Goal: Information Seeking & Learning: Learn about a topic

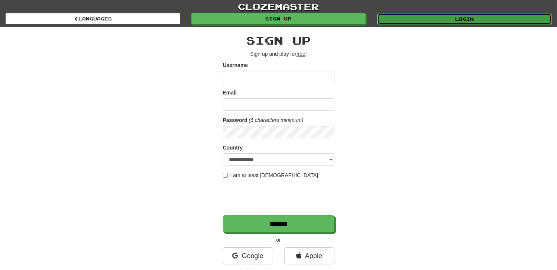
click at [461, 18] on link "Login" at bounding box center [464, 18] width 175 height 11
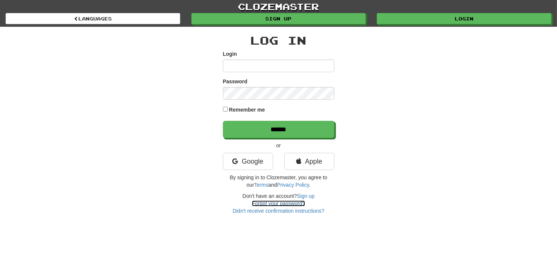
click at [276, 201] on link "Forgot your password?" at bounding box center [278, 203] width 53 height 6
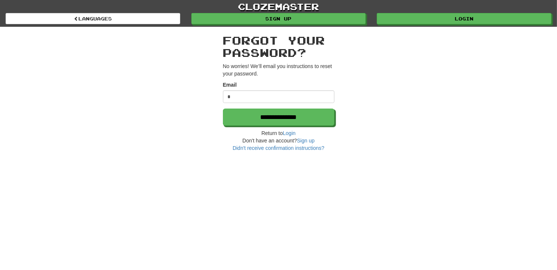
type input "**********"
click at [274, 37] on h2 "Forgot your password?" at bounding box center [278, 46] width 111 height 25
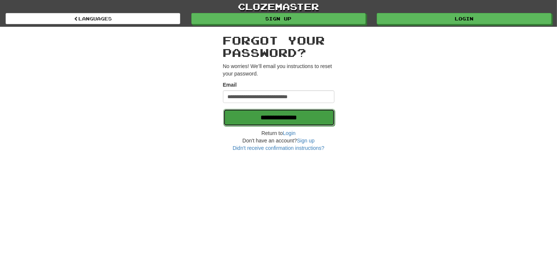
click at [263, 118] on input "**********" at bounding box center [278, 117] width 111 height 17
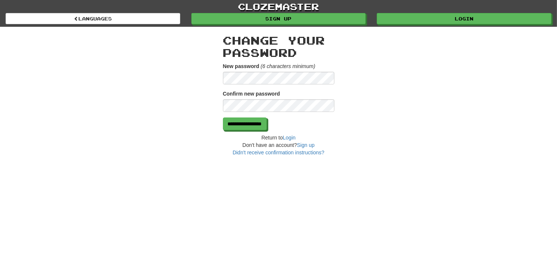
click at [198, 68] on div "**********" at bounding box center [278, 91] width 435 height 129
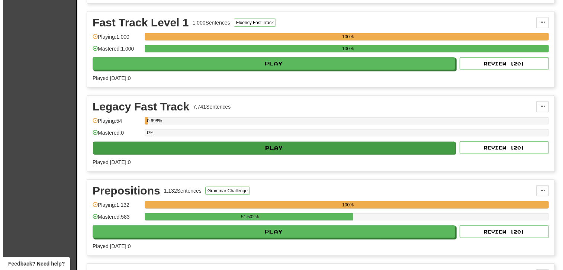
scroll to position [743, 0]
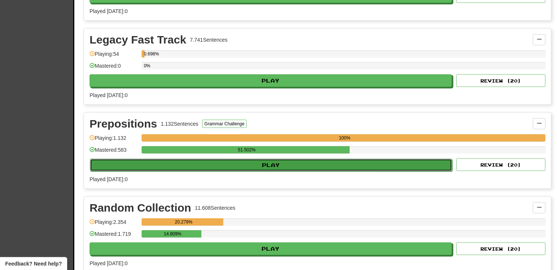
click at [337, 159] on button "Play" at bounding box center [271, 165] width 362 height 13
select select "**"
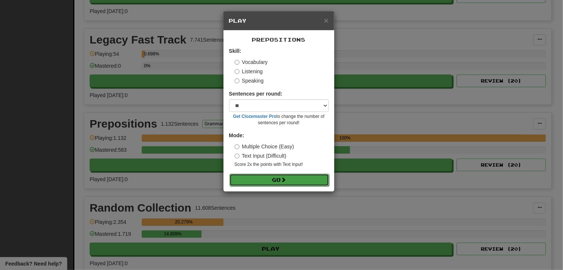
click at [267, 176] on button "Go" at bounding box center [279, 180] width 100 height 13
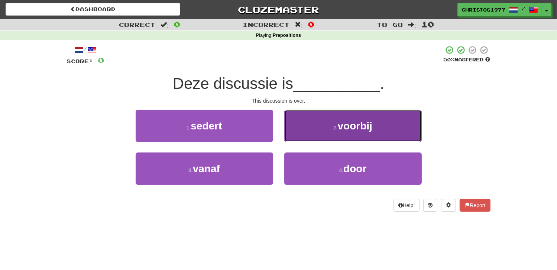
click at [352, 132] on button "2 . voorbij" at bounding box center [352, 126] width 137 height 32
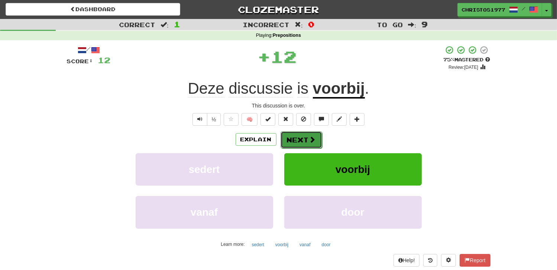
click at [298, 134] on button "Next" at bounding box center [302, 139] width 42 height 17
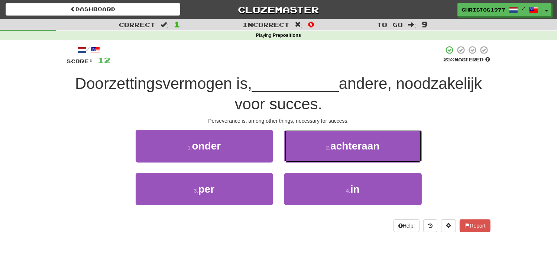
click at [328, 150] on small "2 ." at bounding box center [328, 148] width 4 height 6
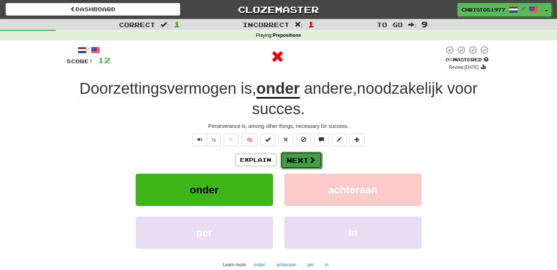
click at [290, 164] on button "Next" at bounding box center [302, 160] width 42 height 17
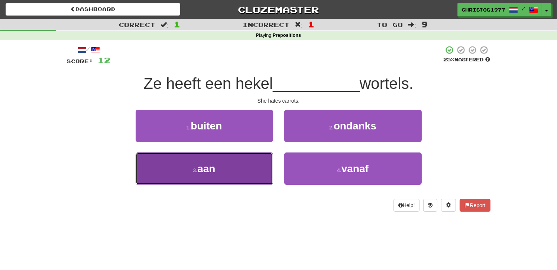
click at [236, 181] on button "3 . aan" at bounding box center [204, 168] width 137 height 32
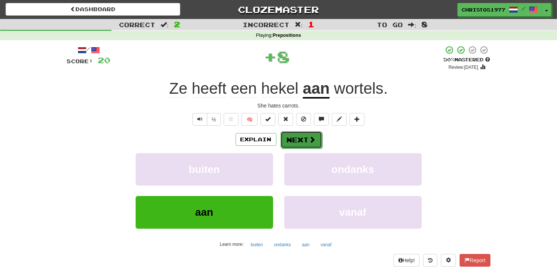
click at [297, 137] on button "Next" at bounding box center [302, 139] width 42 height 17
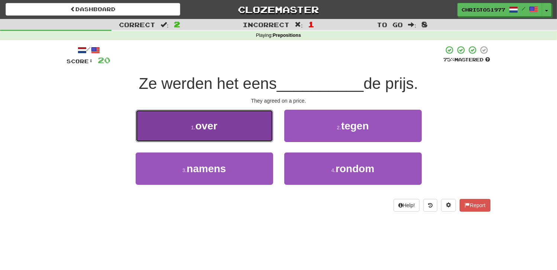
click at [228, 136] on button "1 . over" at bounding box center [204, 126] width 137 height 32
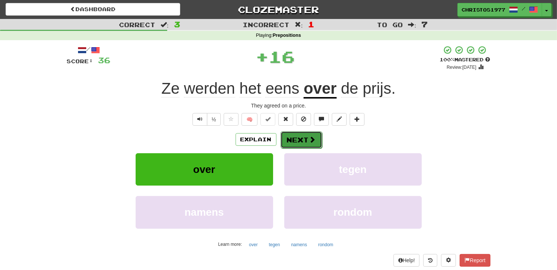
click at [297, 136] on button "Next" at bounding box center [302, 139] width 42 height 17
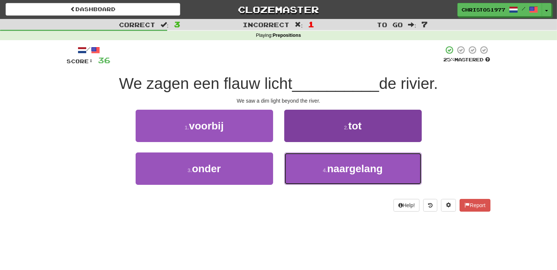
click at [340, 174] on button "4 . naargelang" at bounding box center [352, 168] width 137 height 32
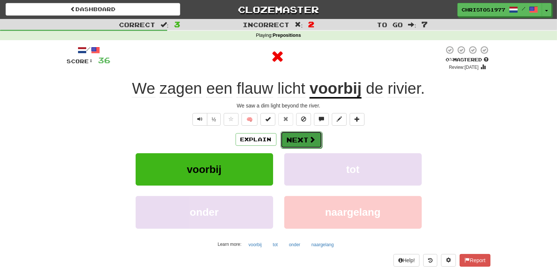
click at [294, 134] on button "Next" at bounding box center [302, 139] width 42 height 17
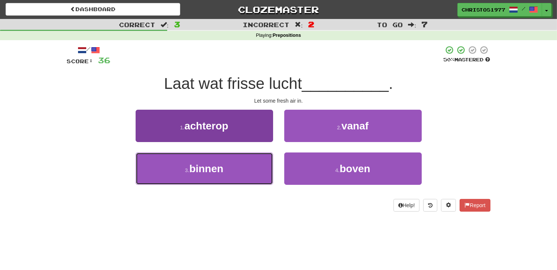
drag, startPoint x: 190, startPoint y: 165, endPoint x: 215, endPoint y: 162, distance: 25.2
click at [190, 165] on span "binnen" at bounding box center [206, 169] width 34 height 12
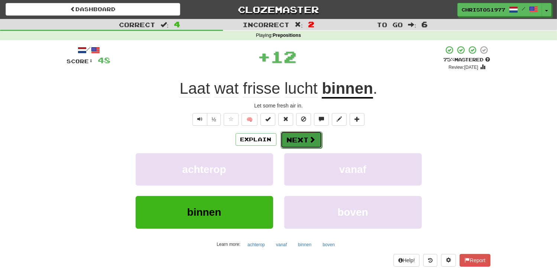
click at [299, 139] on button "Next" at bounding box center [302, 139] width 42 height 17
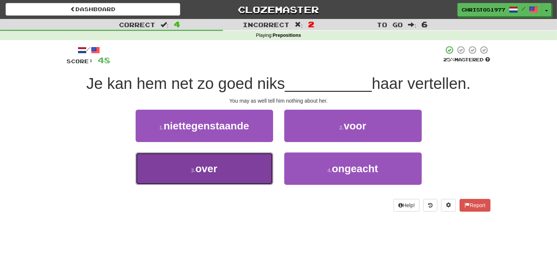
click at [200, 173] on span "over" at bounding box center [206, 169] width 22 height 12
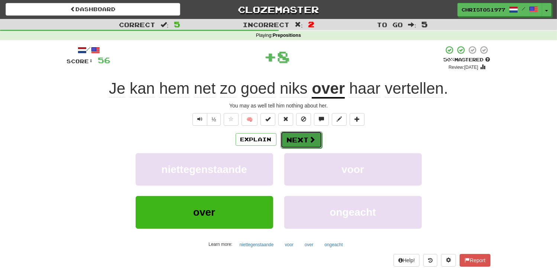
click at [283, 137] on button "Next" at bounding box center [302, 139] width 42 height 17
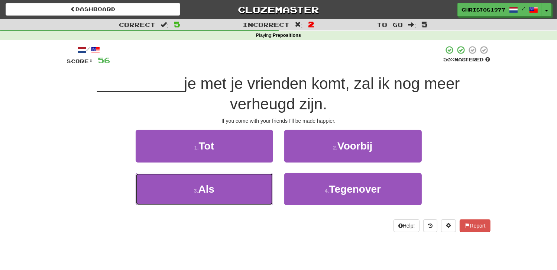
click at [213, 185] on span "Als" at bounding box center [206, 189] width 16 height 12
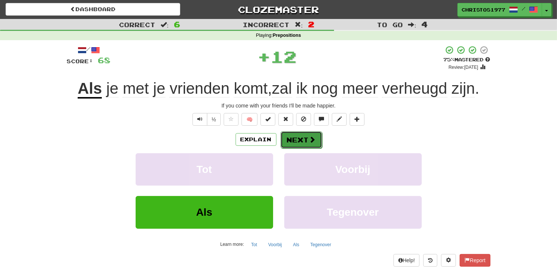
click at [293, 139] on button "Next" at bounding box center [302, 139] width 42 height 17
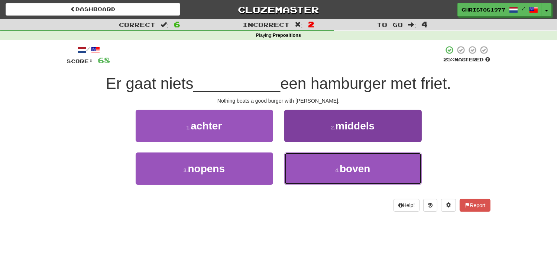
click at [310, 164] on button "4 . boven" at bounding box center [352, 168] width 137 height 32
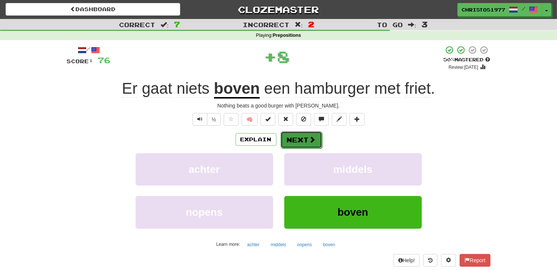
click at [288, 142] on button "Next" at bounding box center [302, 139] width 42 height 17
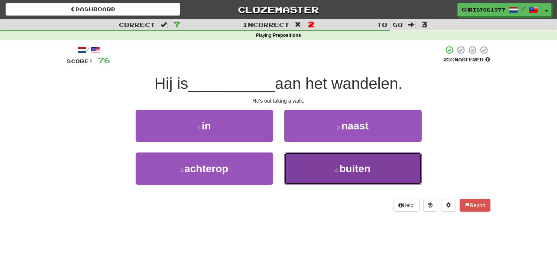
click at [330, 168] on button "4 . buiten" at bounding box center [352, 168] width 137 height 32
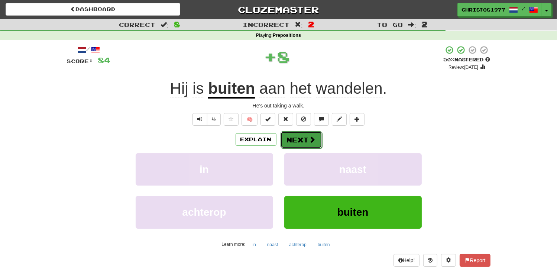
click at [297, 139] on button "Next" at bounding box center [302, 139] width 42 height 17
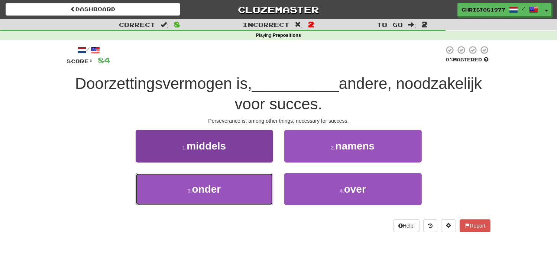
click at [224, 184] on button "3 . onder" at bounding box center [204, 189] width 137 height 32
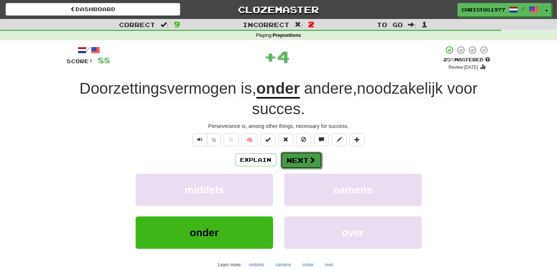
click at [292, 156] on button "Next" at bounding box center [302, 160] width 42 height 17
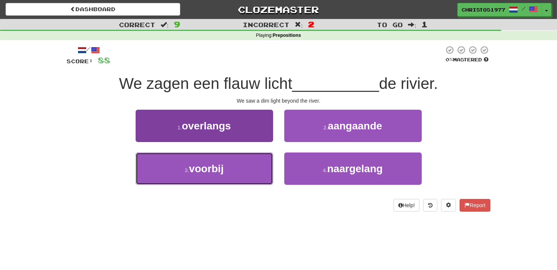
click at [223, 175] on button "3 . voorbij" at bounding box center [204, 168] width 137 height 32
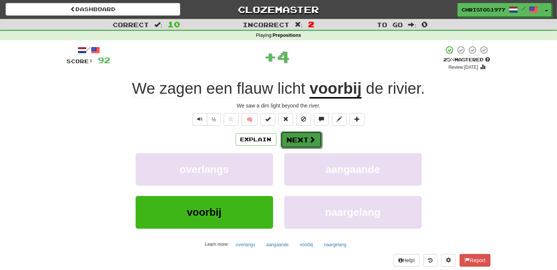
click at [291, 144] on button "Next" at bounding box center [302, 139] width 42 height 17
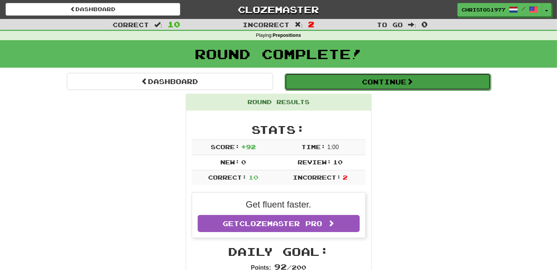
click at [412, 78] on span at bounding box center [410, 81] width 7 height 7
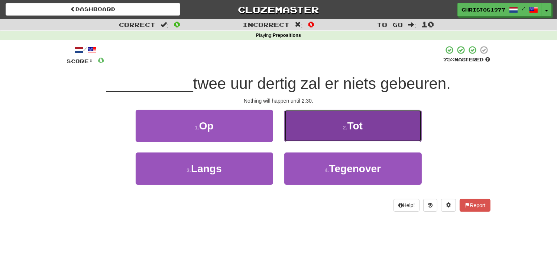
click at [345, 125] on small "2 ." at bounding box center [345, 127] width 4 height 6
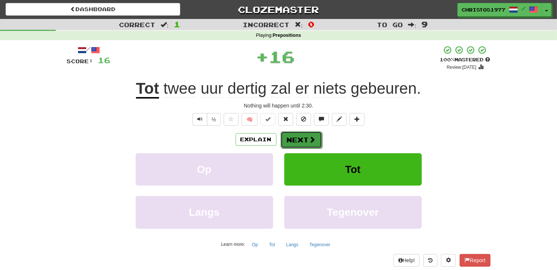
click at [299, 141] on button "Next" at bounding box center [302, 139] width 42 height 17
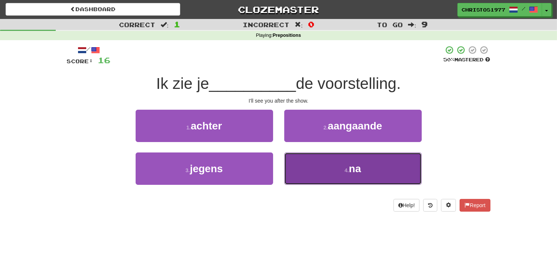
click at [352, 172] on span "na" at bounding box center [355, 169] width 12 height 12
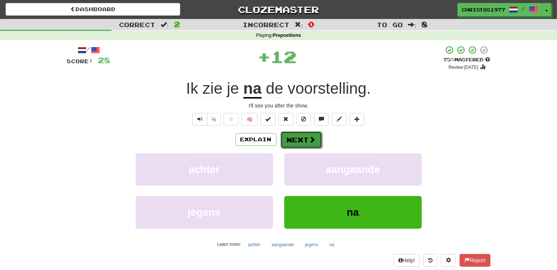
click at [294, 139] on button "Next" at bounding box center [302, 139] width 42 height 17
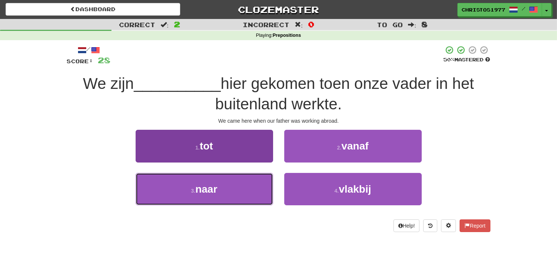
drag, startPoint x: 219, startPoint y: 189, endPoint x: 224, endPoint y: 189, distance: 4.5
click at [219, 189] on button "3 . naar" at bounding box center [204, 189] width 137 height 32
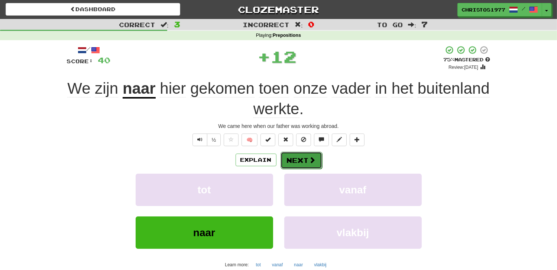
click at [288, 163] on button "Next" at bounding box center [302, 160] width 42 height 17
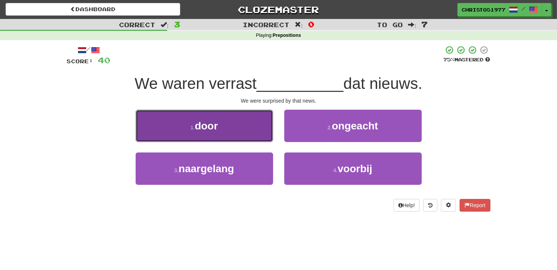
click at [230, 130] on button "1 . door" at bounding box center [204, 126] width 137 height 32
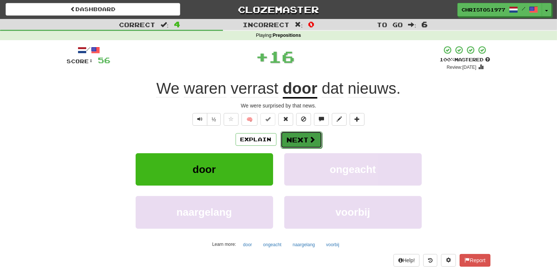
click at [302, 140] on button "Next" at bounding box center [302, 139] width 42 height 17
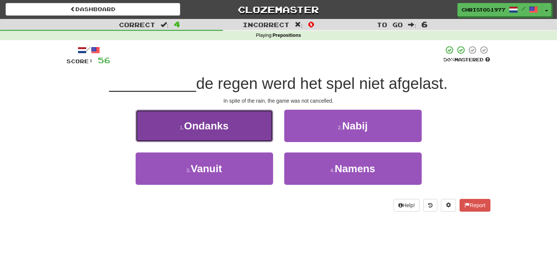
click at [217, 129] on span "Ondanks" at bounding box center [206, 126] width 45 height 12
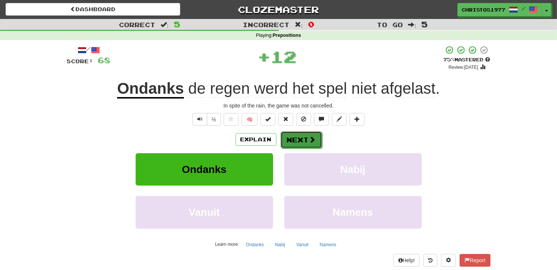
click at [299, 138] on button "Next" at bounding box center [302, 139] width 42 height 17
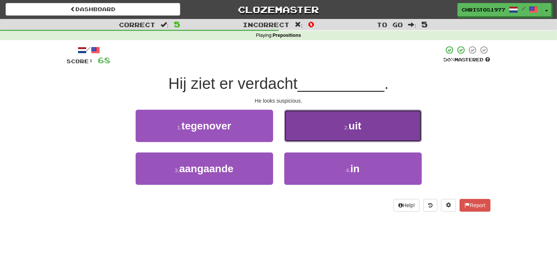
click at [359, 130] on span "uit" at bounding box center [355, 126] width 13 height 12
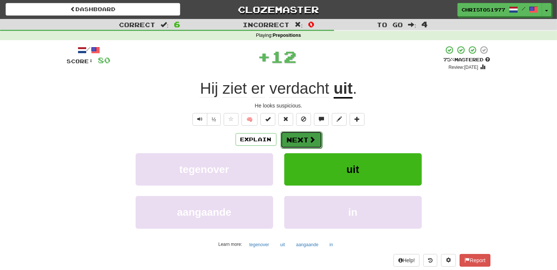
click at [295, 136] on button "Next" at bounding box center [302, 139] width 42 height 17
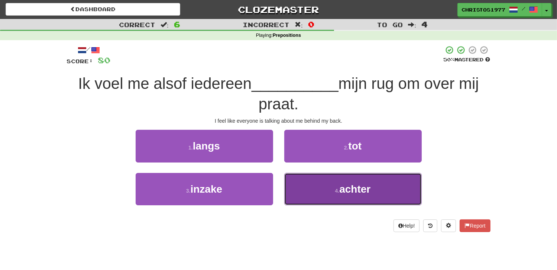
click at [321, 190] on button "4 . achter" at bounding box center [352, 189] width 137 height 32
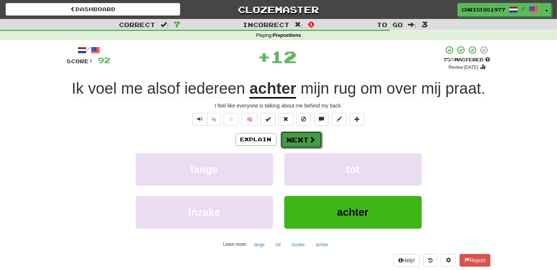
click at [302, 140] on button "Next" at bounding box center [302, 139] width 42 height 17
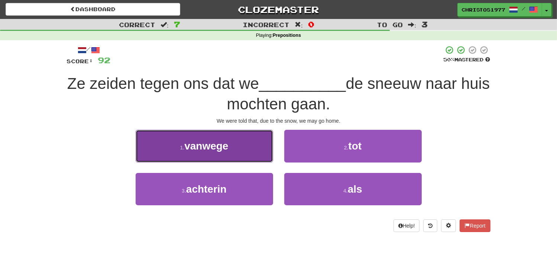
click at [248, 152] on button "1 . vanwege" at bounding box center [204, 146] width 137 height 32
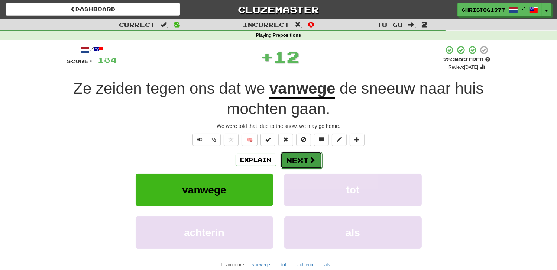
click at [297, 156] on button "Next" at bounding box center [302, 160] width 42 height 17
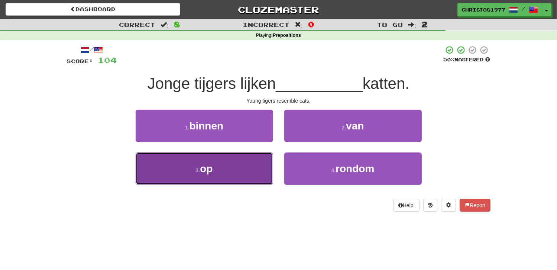
click at [237, 180] on button "3 . op" at bounding box center [204, 168] width 137 height 32
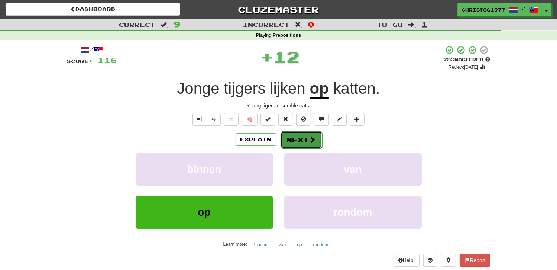
click at [294, 142] on button "Next" at bounding box center [302, 139] width 42 height 17
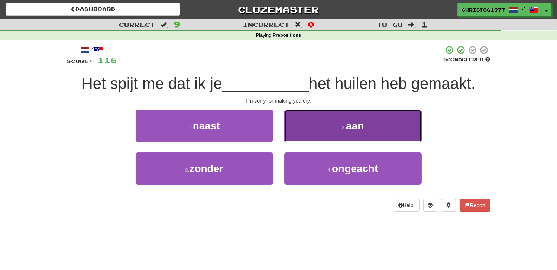
click at [336, 134] on button "2 . aan" at bounding box center [352, 126] width 137 height 32
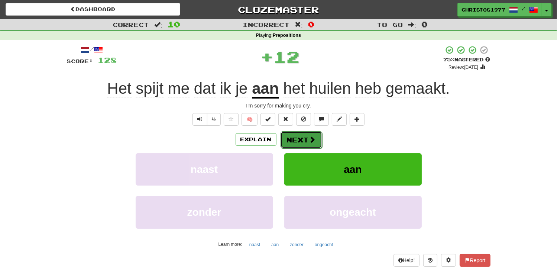
click at [294, 142] on button "Next" at bounding box center [302, 139] width 42 height 17
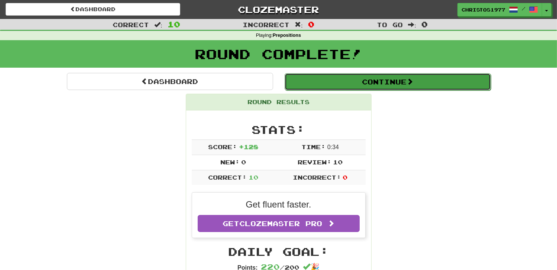
click at [378, 82] on button "Continue" at bounding box center [388, 81] width 206 height 17
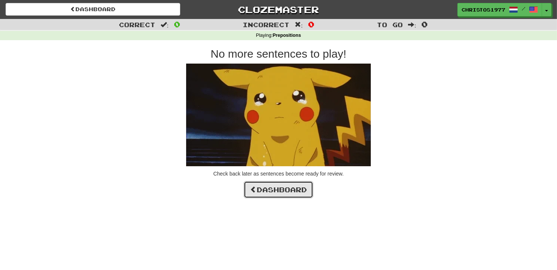
drag, startPoint x: 276, startPoint y: 187, endPoint x: 267, endPoint y: 175, distance: 15.4
click at [276, 187] on link "Dashboard" at bounding box center [278, 189] width 69 height 17
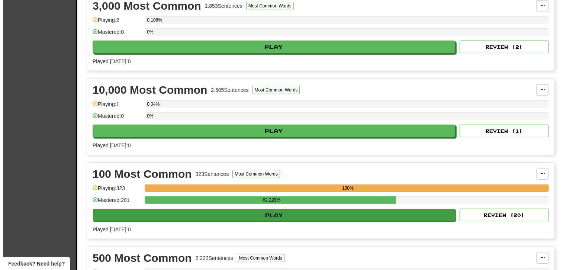
scroll to position [334, 0]
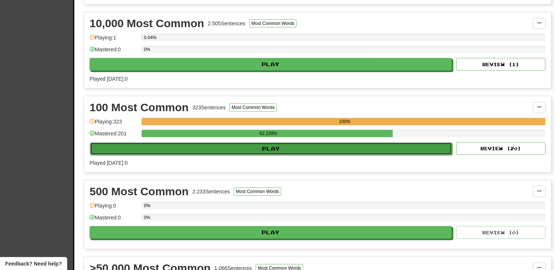
click at [269, 144] on button "Play" at bounding box center [271, 148] width 362 height 13
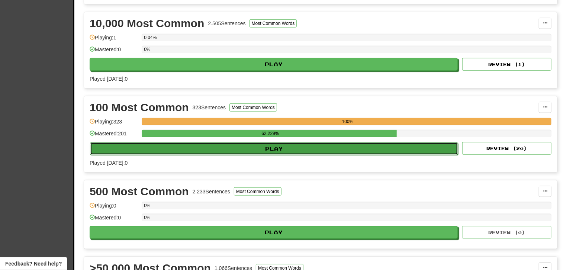
select select "**"
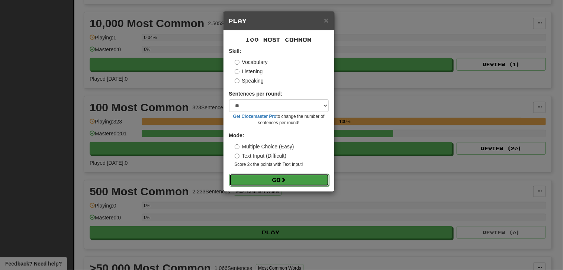
click at [270, 178] on button "Go" at bounding box center [279, 180] width 100 height 13
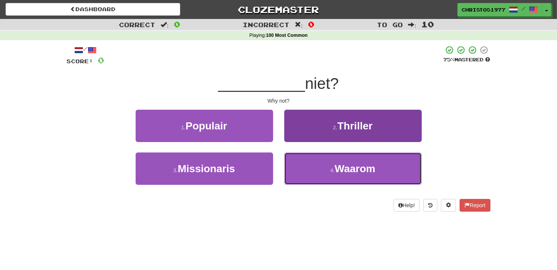
click at [336, 167] on span "Waarom" at bounding box center [355, 169] width 41 height 12
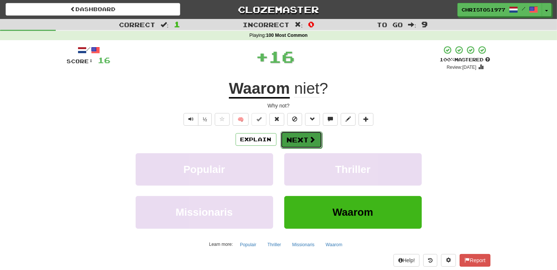
click at [296, 139] on button "Next" at bounding box center [302, 139] width 42 height 17
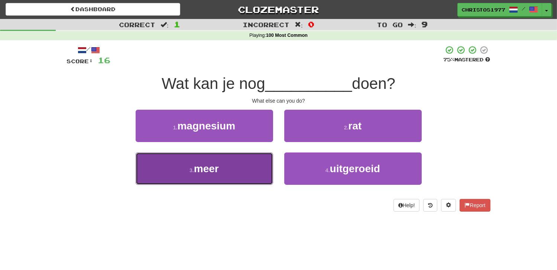
click at [233, 173] on button "3 . meer" at bounding box center [204, 168] width 137 height 32
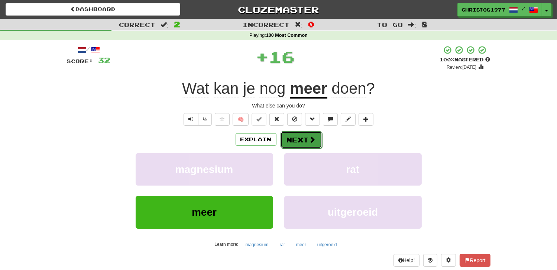
click at [295, 141] on button "Next" at bounding box center [302, 139] width 42 height 17
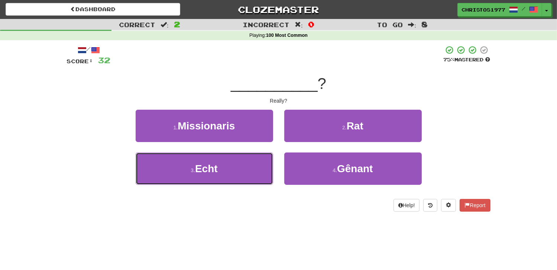
drag, startPoint x: 228, startPoint y: 165, endPoint x: 260, endPoint y: 148, distance: 37.1
click at [229, 165] on button "3 . Echt" at bounding box center [204, 168] width 137 height 32
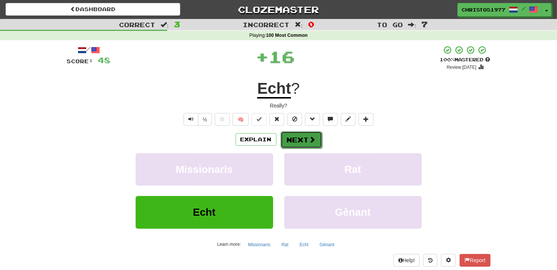
click at [290, 137] on button "Next" at bounding box center [302, 139] width 42 height 17
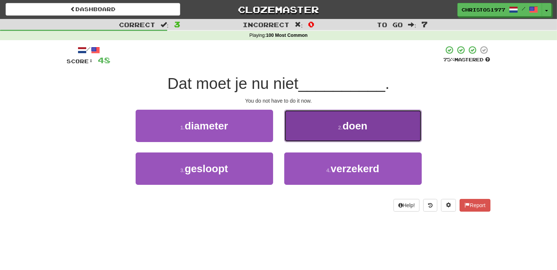
click at [335, 128] on button "2 . doen" at bounding box center [352, 126] width 137 height 32
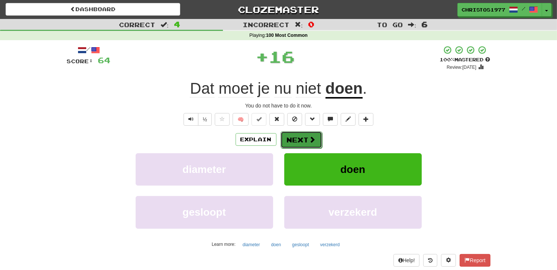
click at [288, 138] on button "Next" at bounding box center [302, 139] width 42 height 17
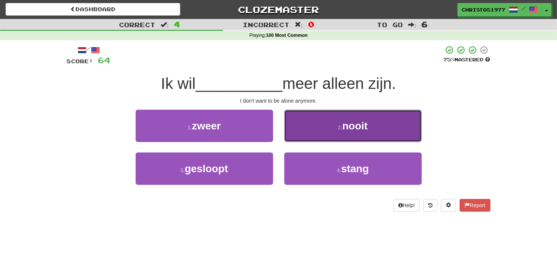
click at [324, 135] on button "2 . nooit" at bounding box center [352, 126] width 137 height 32
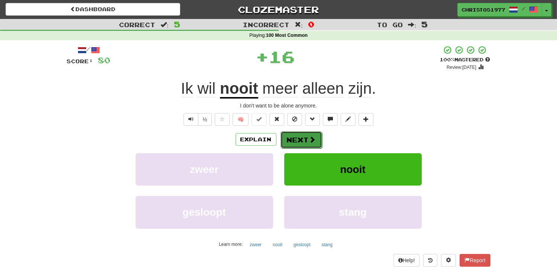
click at [289, 139] on button "Next" at bounding box center [302, 139] width 42 height 17
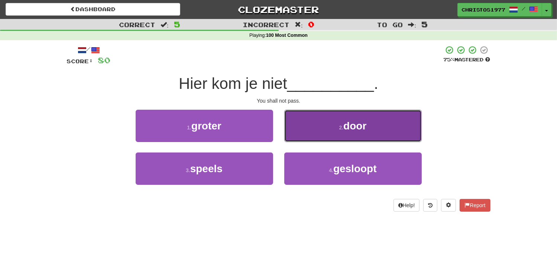
click at [334, 133] on button "2 . door" at bounding box center [352, 126] width 137 height 32
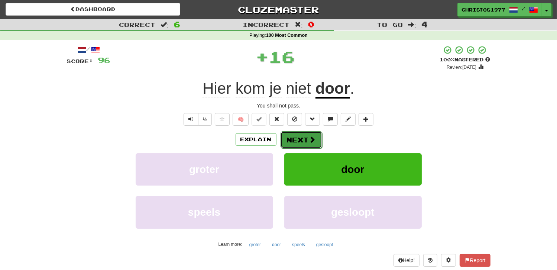
click at [306, 141] on button "Next" at bounding box center [302, 139] width 42 height 17
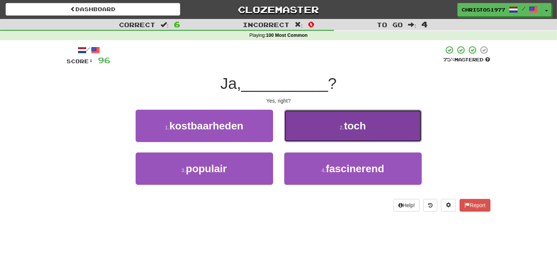
click at [333, 137] on button "2 . toch" at bounding box center [352, 126] width 137 height 32
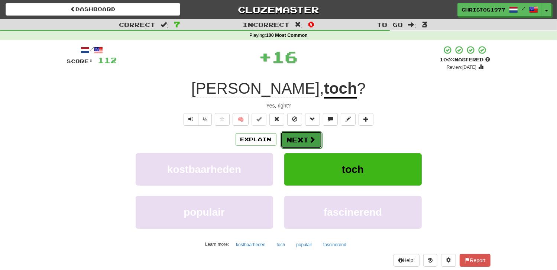
click at [294, 138] on button "Next" at bounding box center [302, 139] width 42 height 17
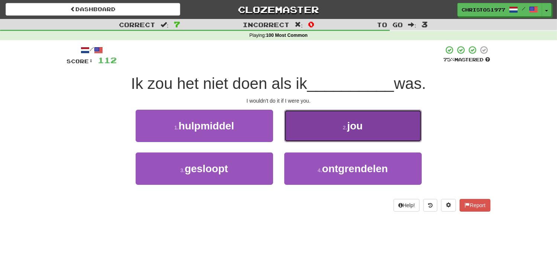
click at [349, 125] on span "jou" at bounding box center [355, 126] width 16 height 12
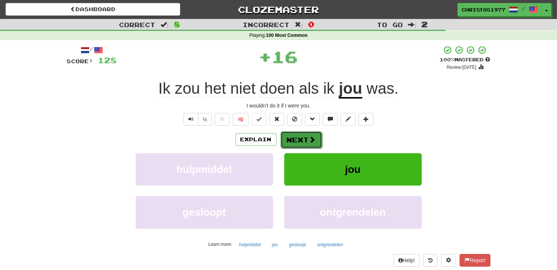
click at [290, 137] on button "Next" at bounding box center [302, 139] width 42 height 17
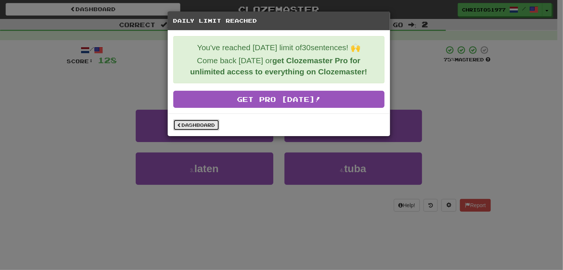
click at [203, 129] on link "Dashboard" at bounding box center [196, 124] width 46 height 11
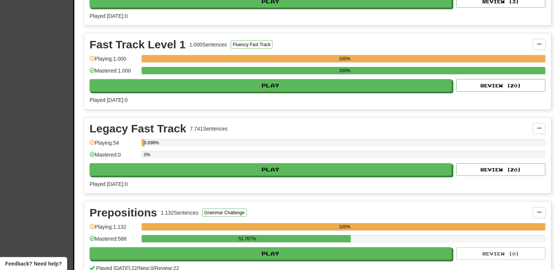
scroll to position [706, 0]
